Goal: Navigation & Orientation: Find specific page/section

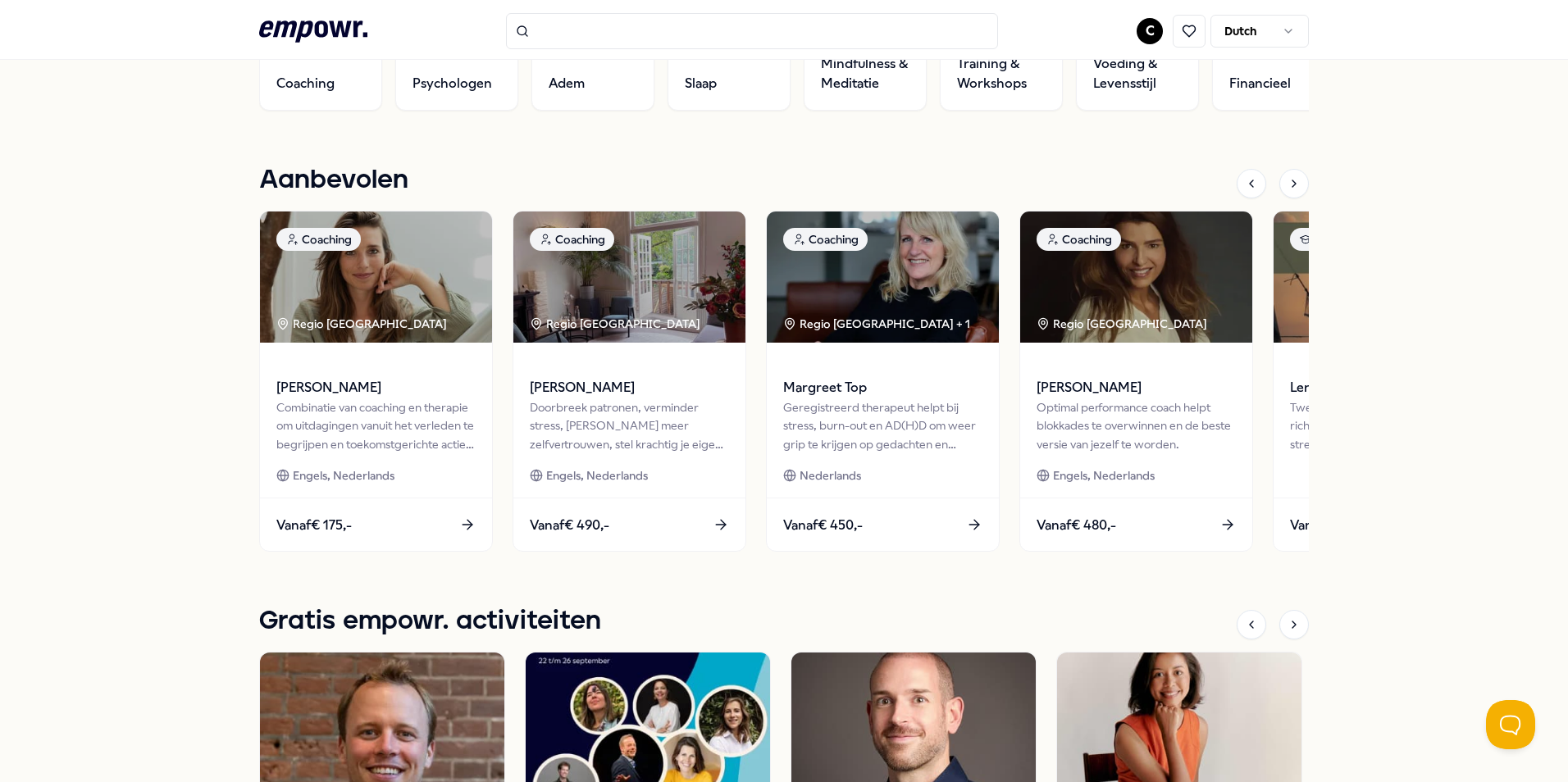
scroll to position [656, 0]
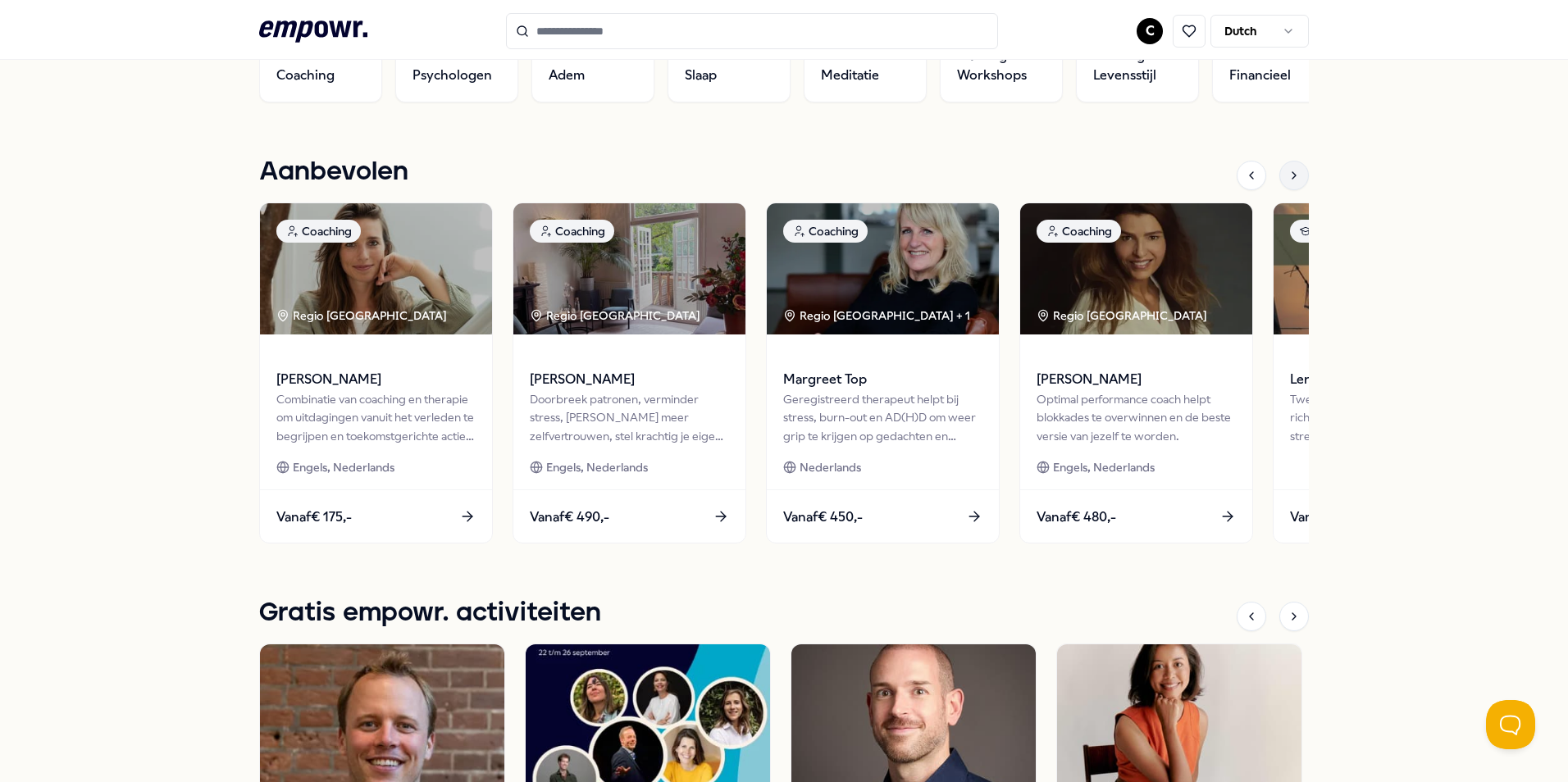
click at [1288, 170] on icon at bounding box center [1295, 176] width 13 height 13
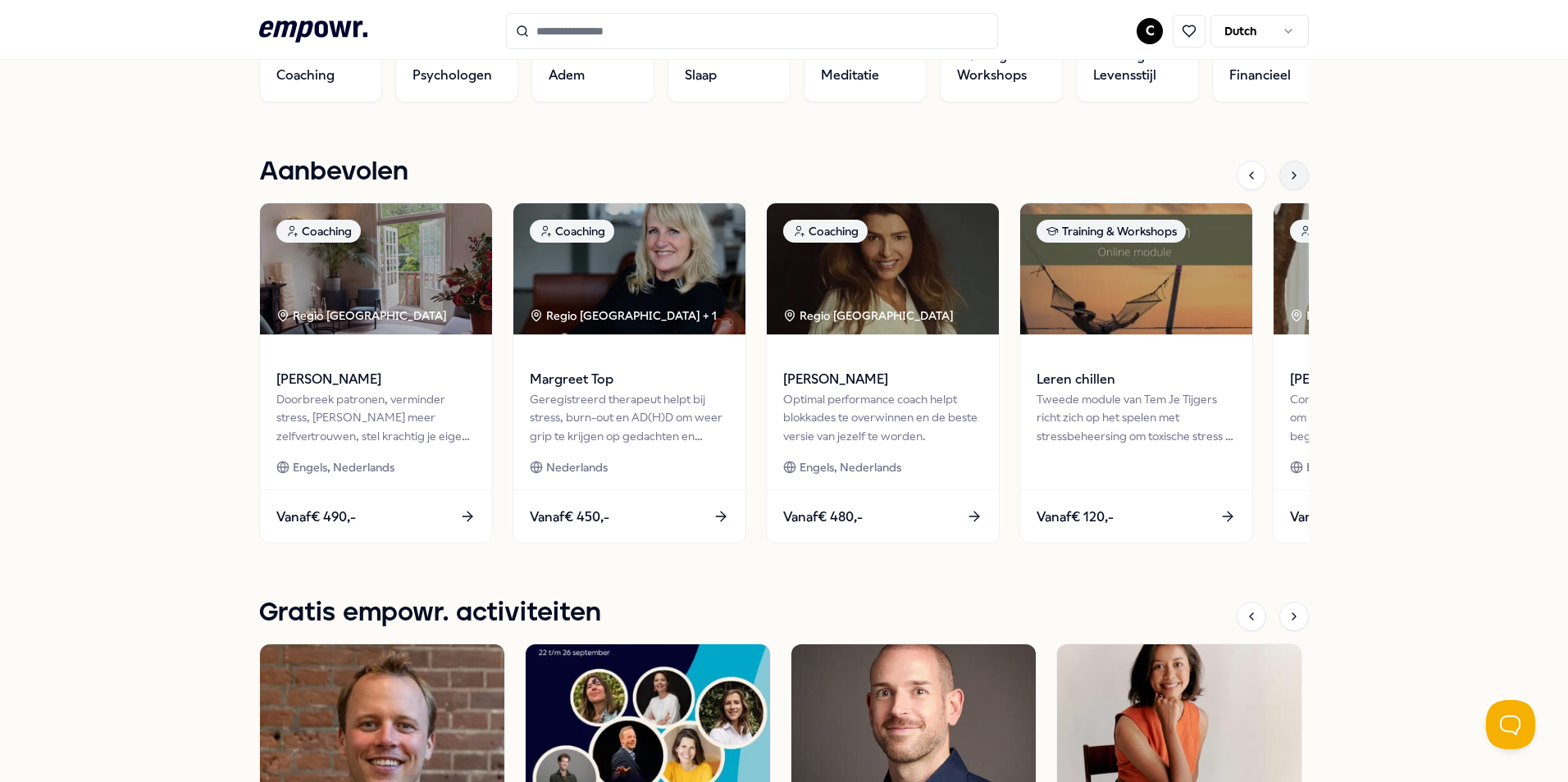
click at [1289, 171] on icon at bounding box center [1295, 176] width 13 height 13
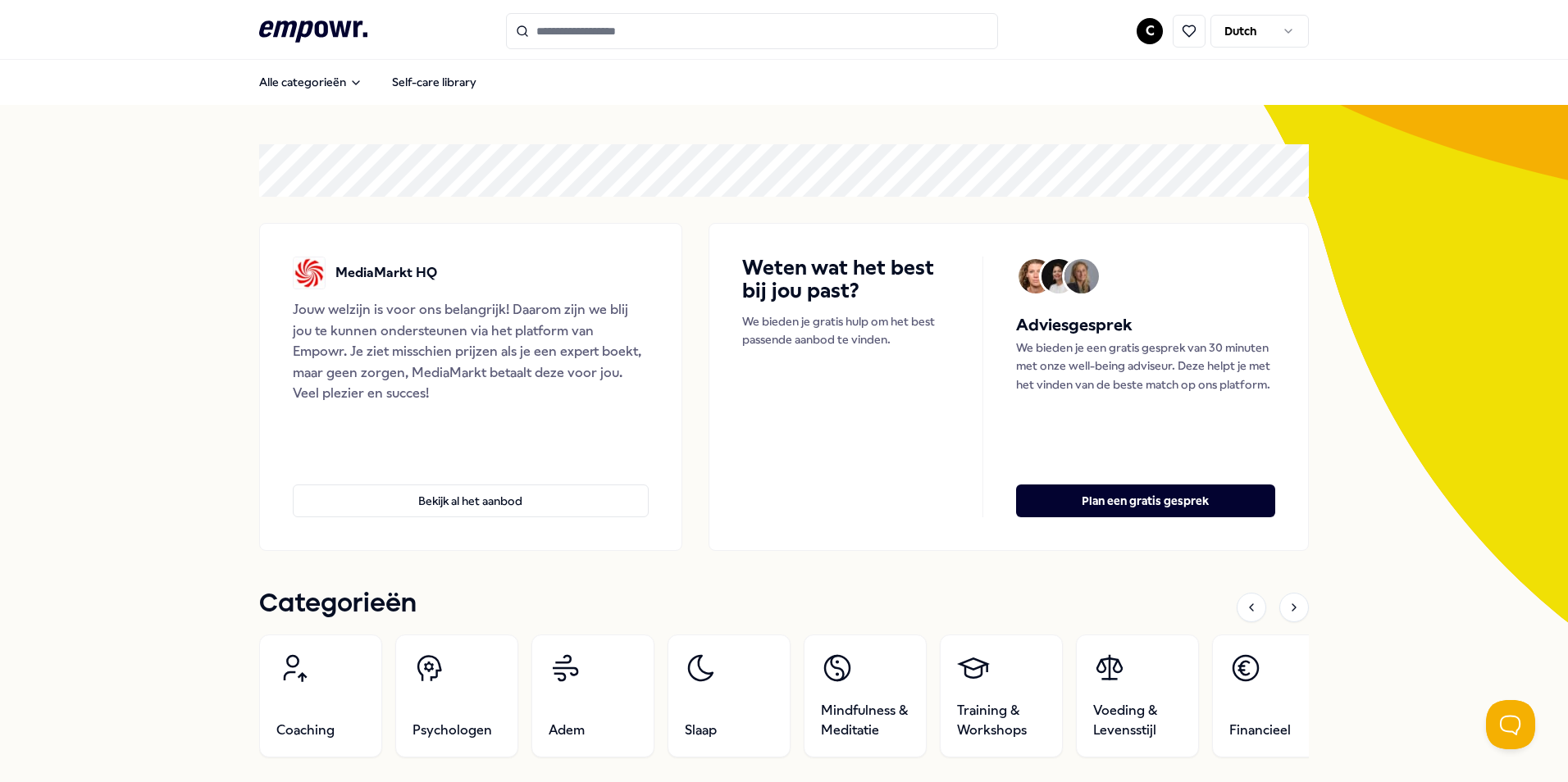
scroll to position [0, 0]
click at [1283, 25] on html ".empowr-logo_svg__cls-1{fill:#03032f} C Dutch Alle categorieën Self-care librar…" at bounding box center [784, 391] width 1568 height 782
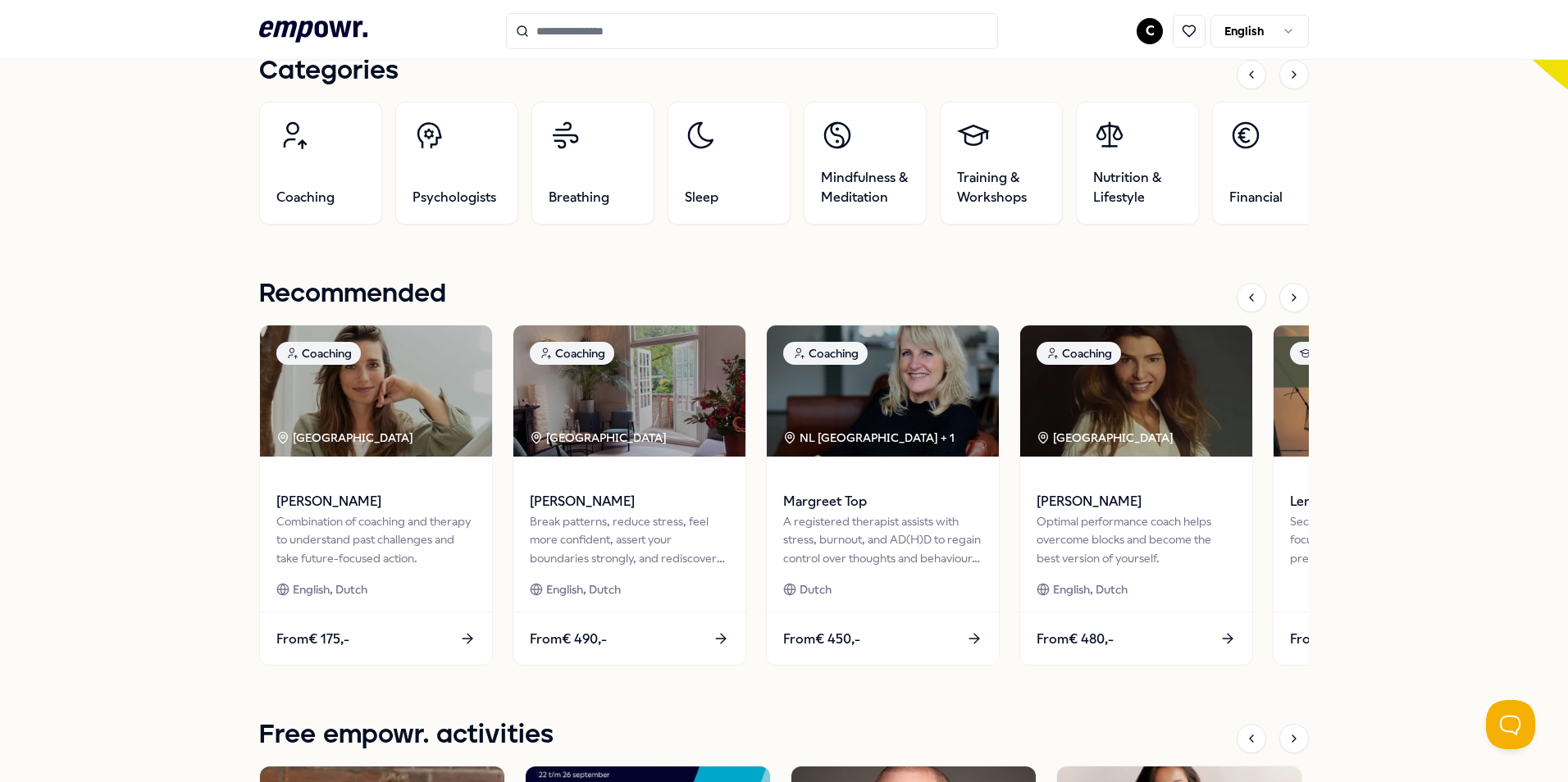
scroll to position [574, 0]
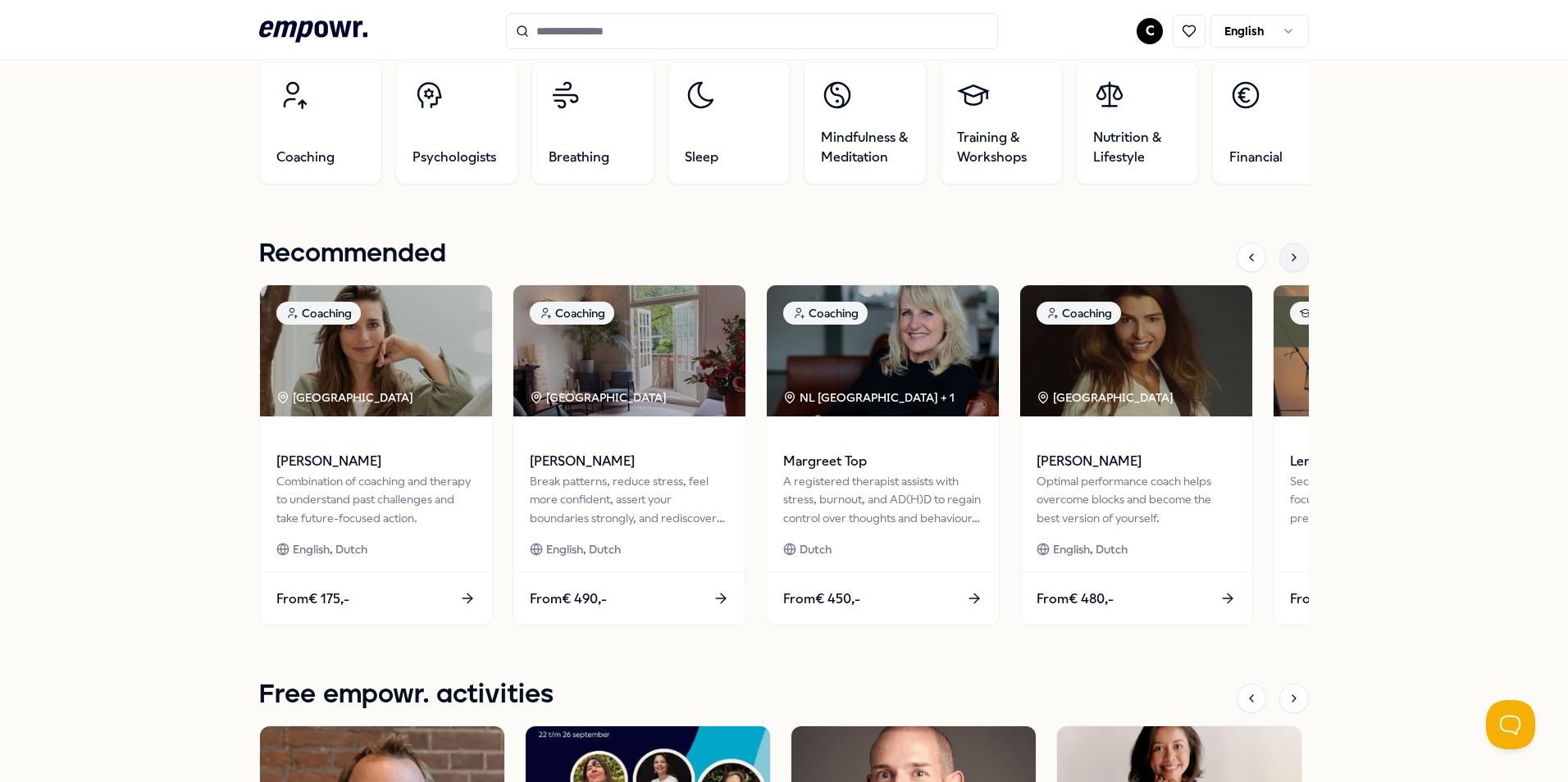
click at [1288, 259] on icon at bounding box center [1295, 258] width 13 height 13
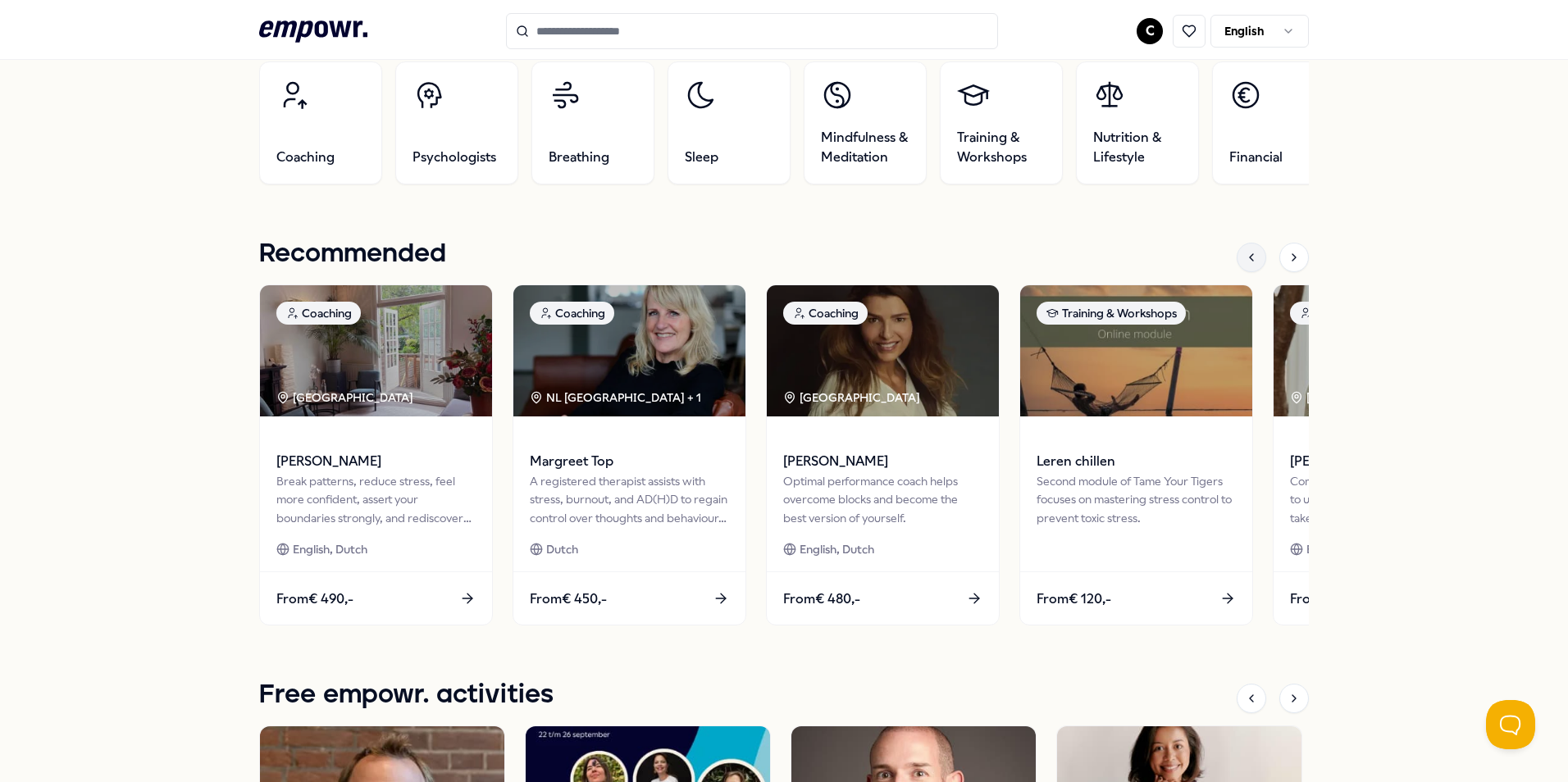
click at [1245, 257] on icon at bounding box center [1252, 258] width 13 height 13
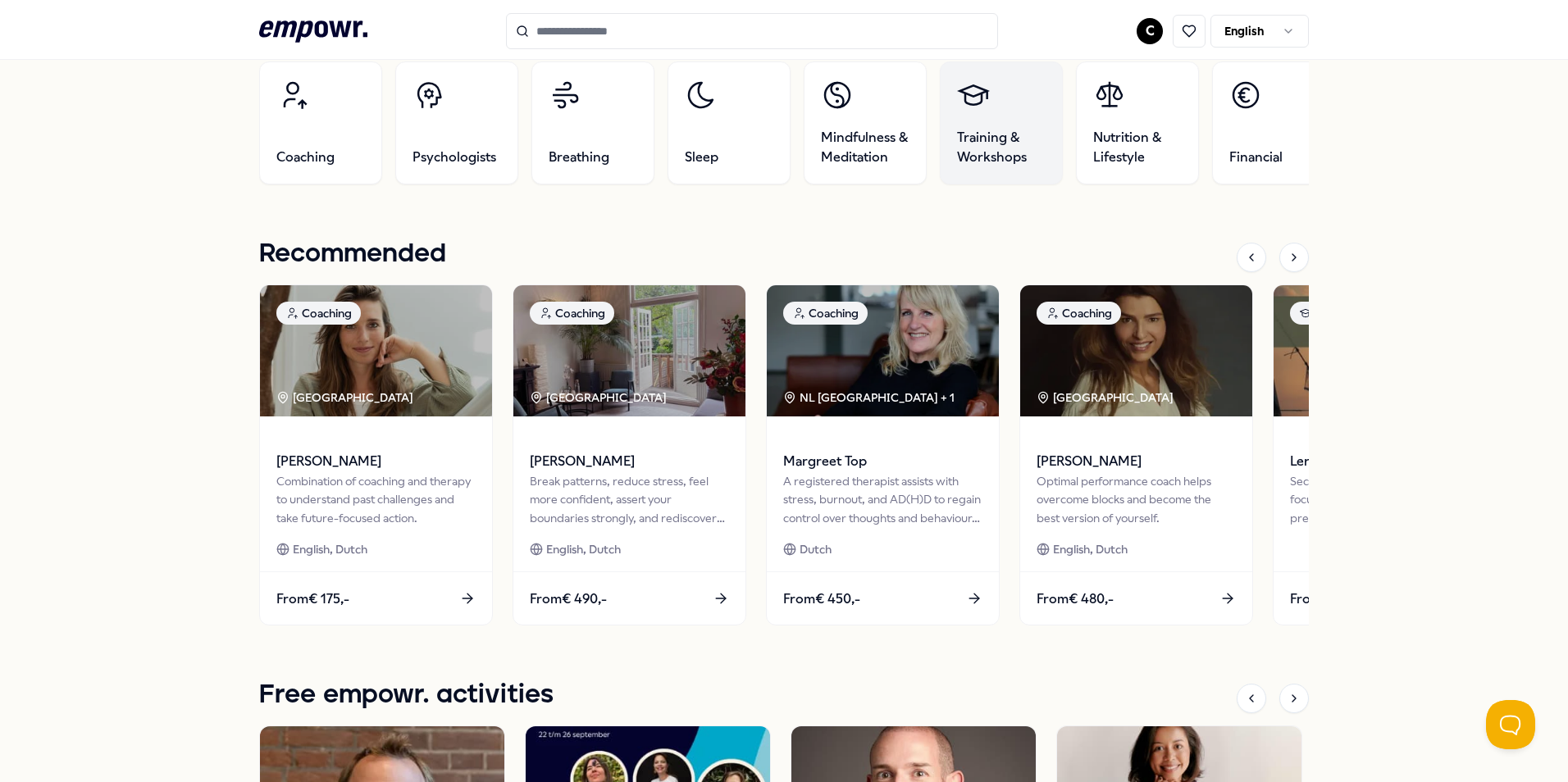
click at [990, 136] on span "Training & Workshops" at bounding box center [1001, 147] width 89 height 39
